Goal: Information Seeking & Learning: Find specific page/section

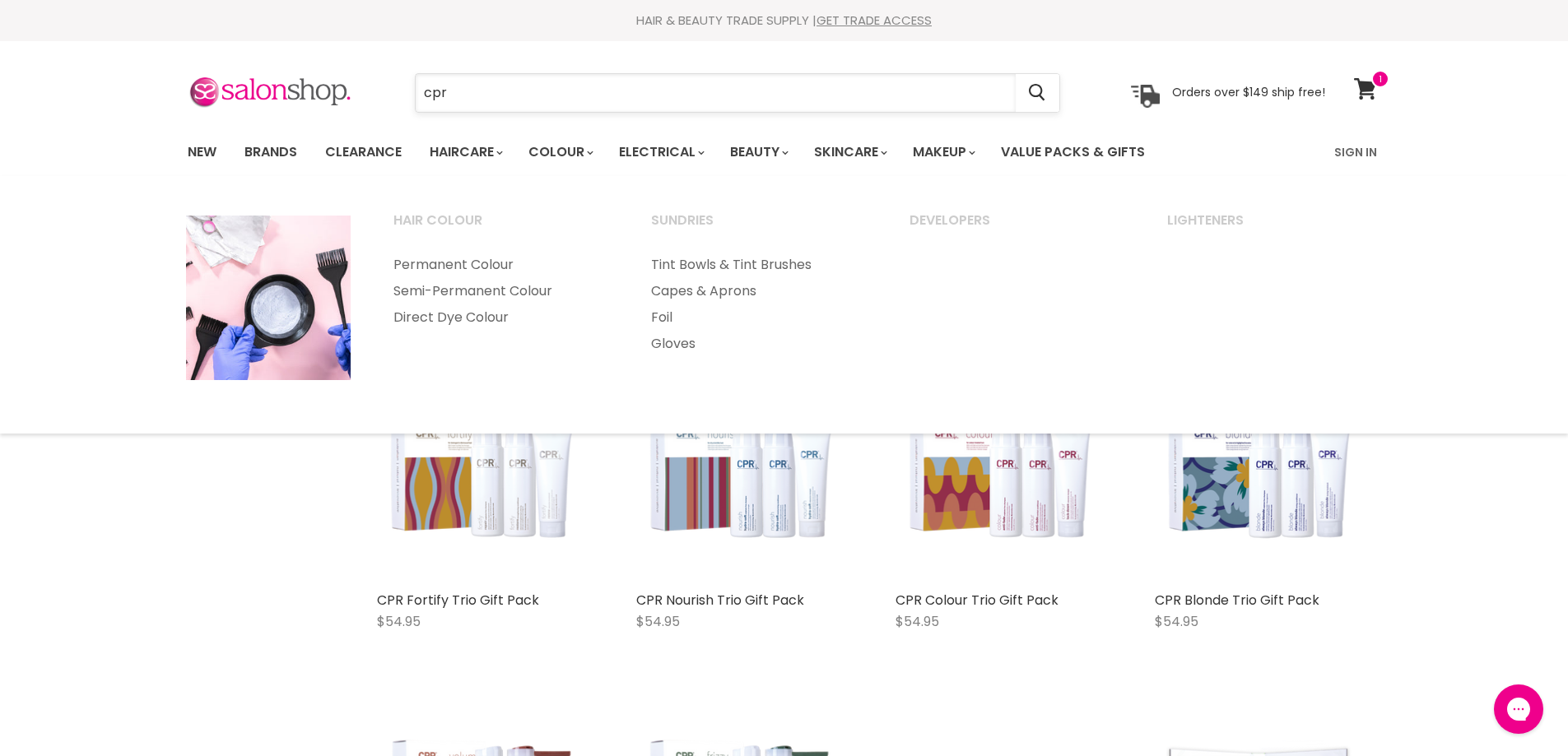
click at [447, 96] on input "cpr" at bounding box center [715, 93] width 600 height 38
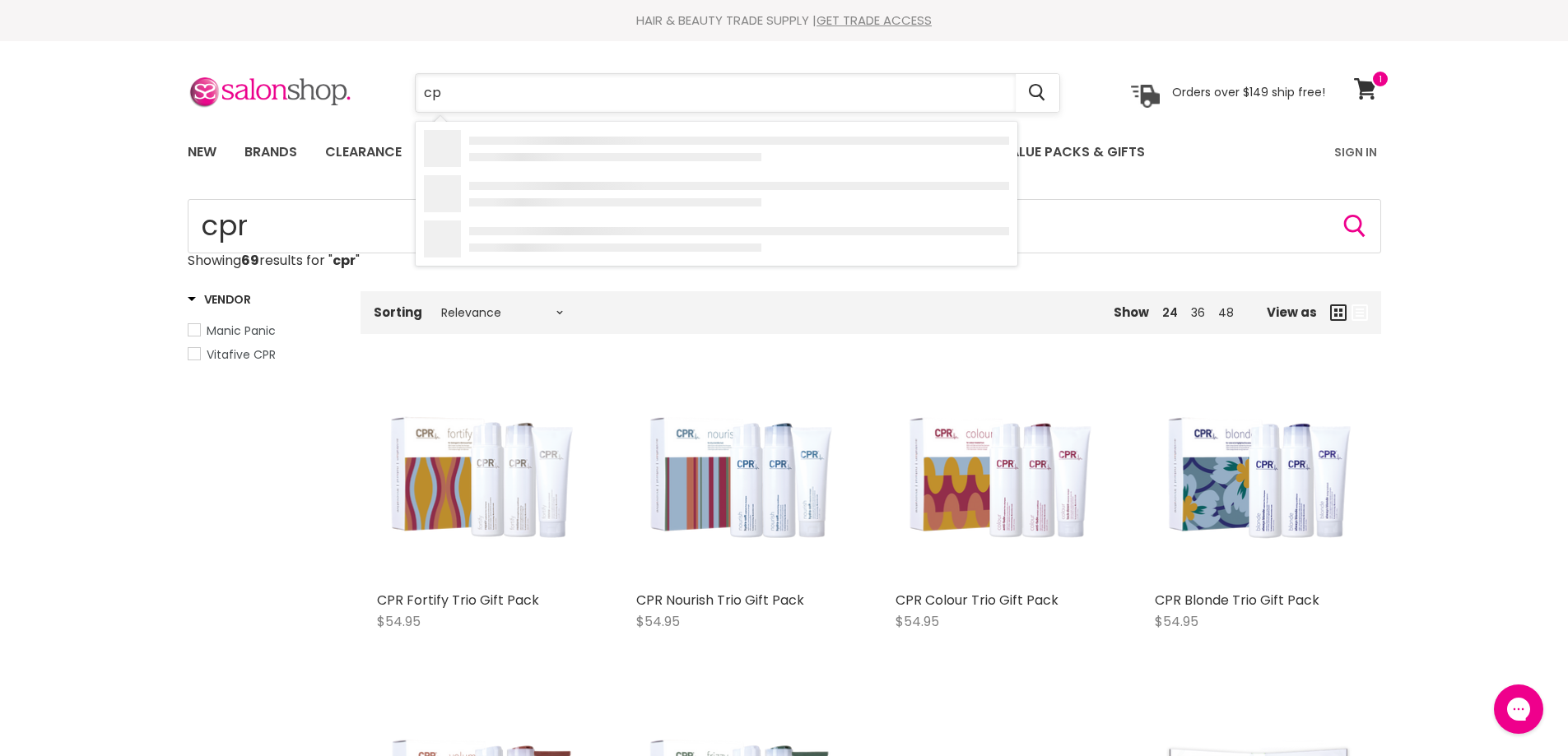
type input "c"
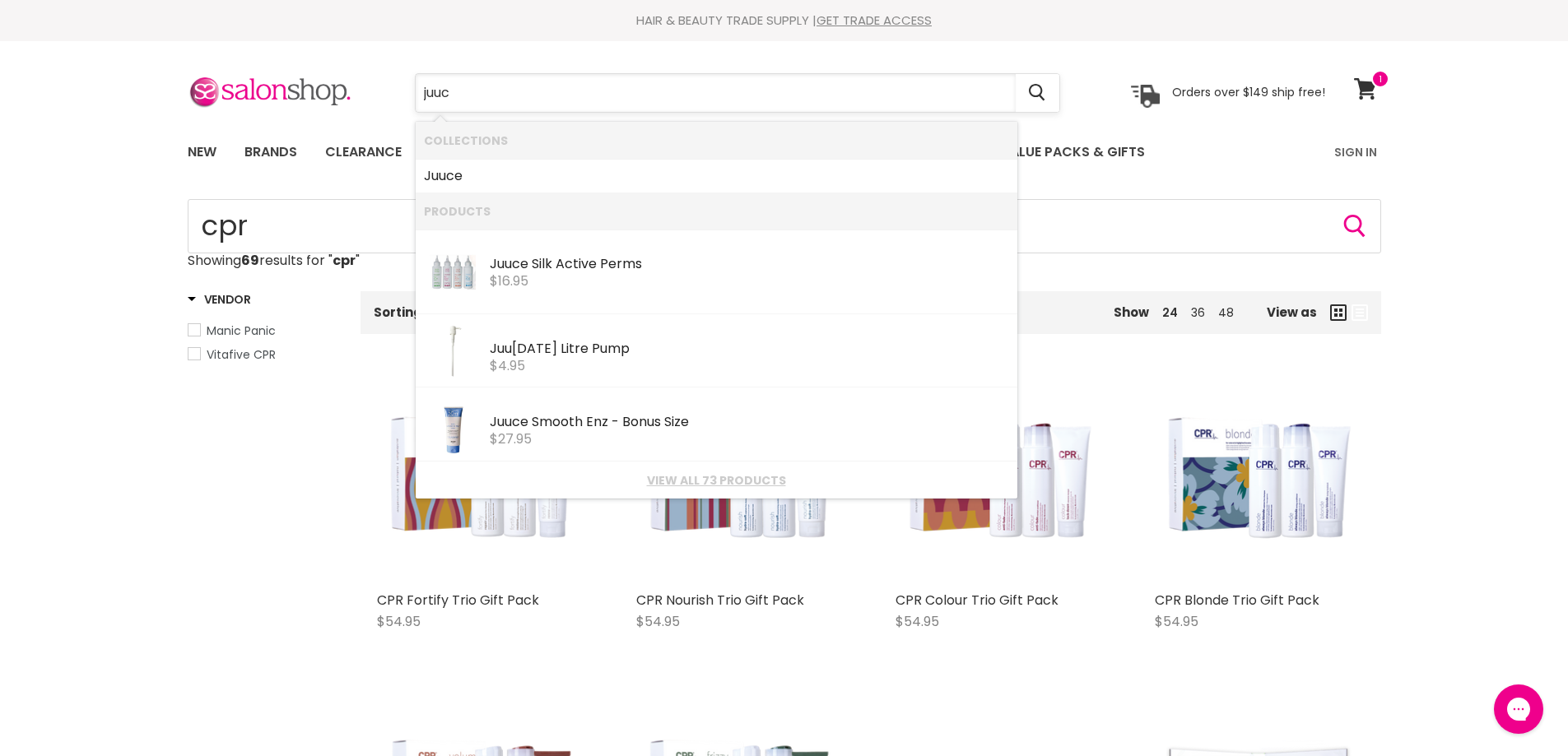
type input "juuce"
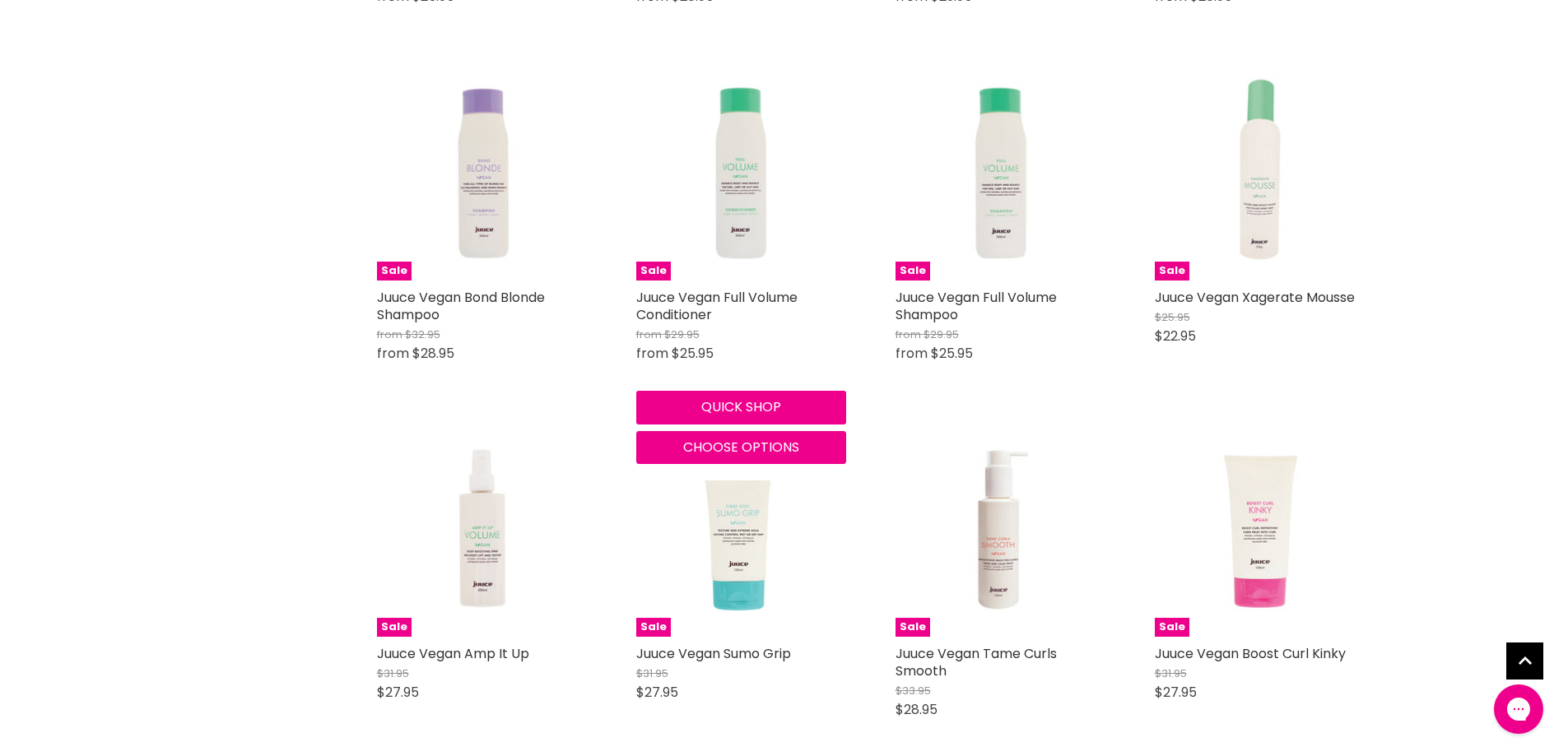
scroll to position [1398, 0]
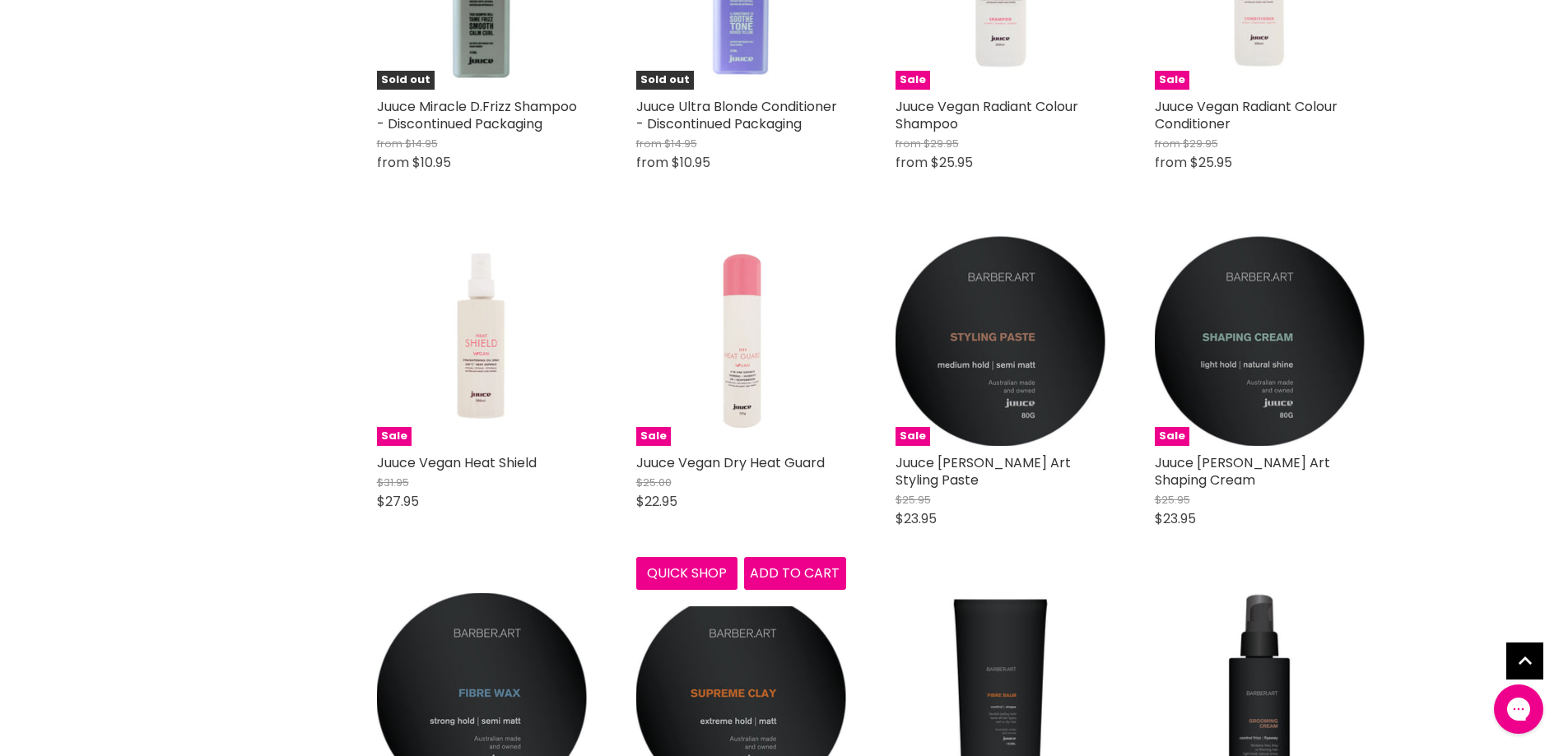
scroll to position [2715, 0]
